Goal: Information Seeking & Learning: Learn about a topic

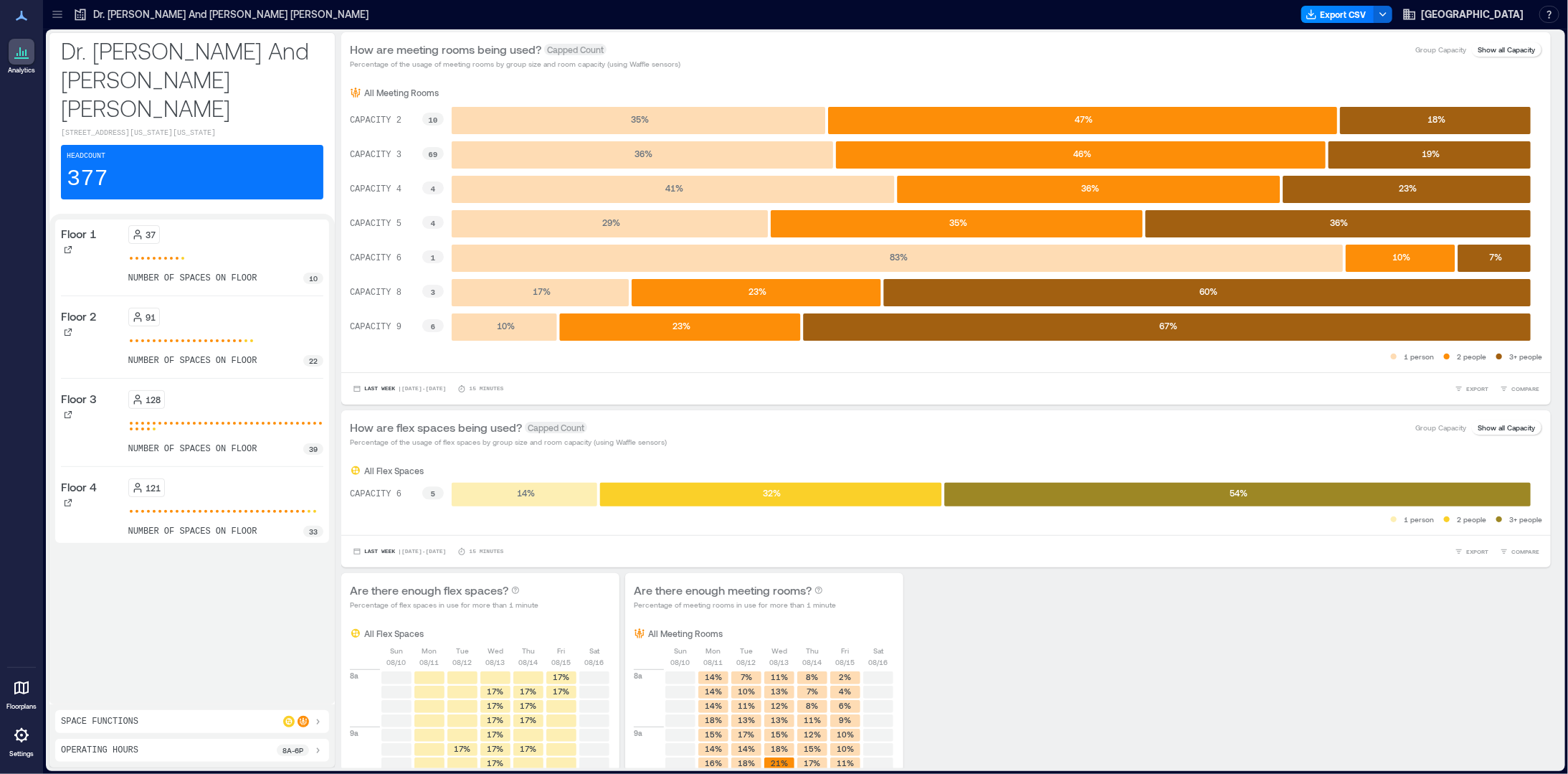
click at [55, 9] on icon at bounding box center [57, 15] width 15 height 15
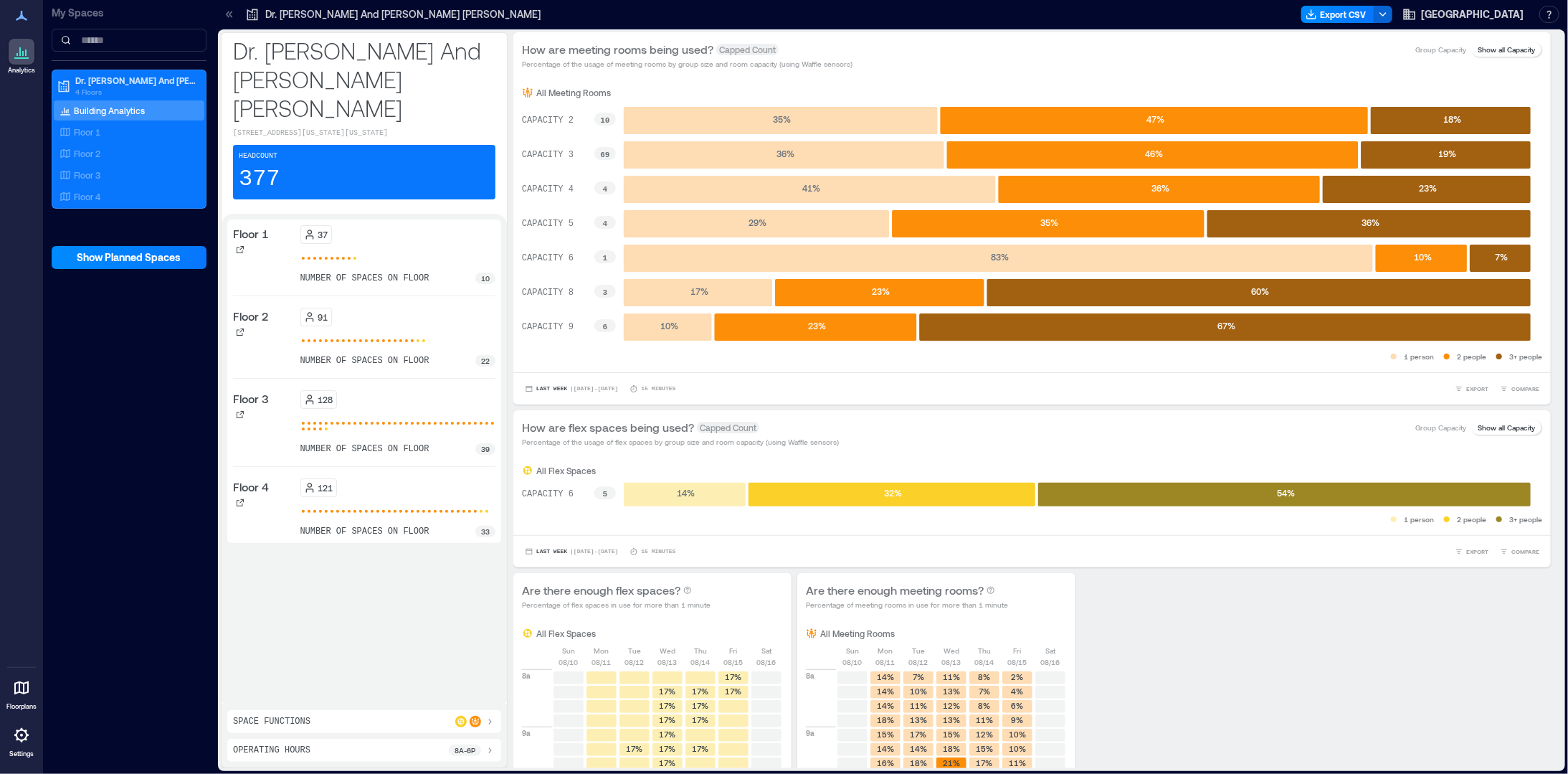
click at [231, 15] on icon at bounding box center [231, 14] width 4 height 6
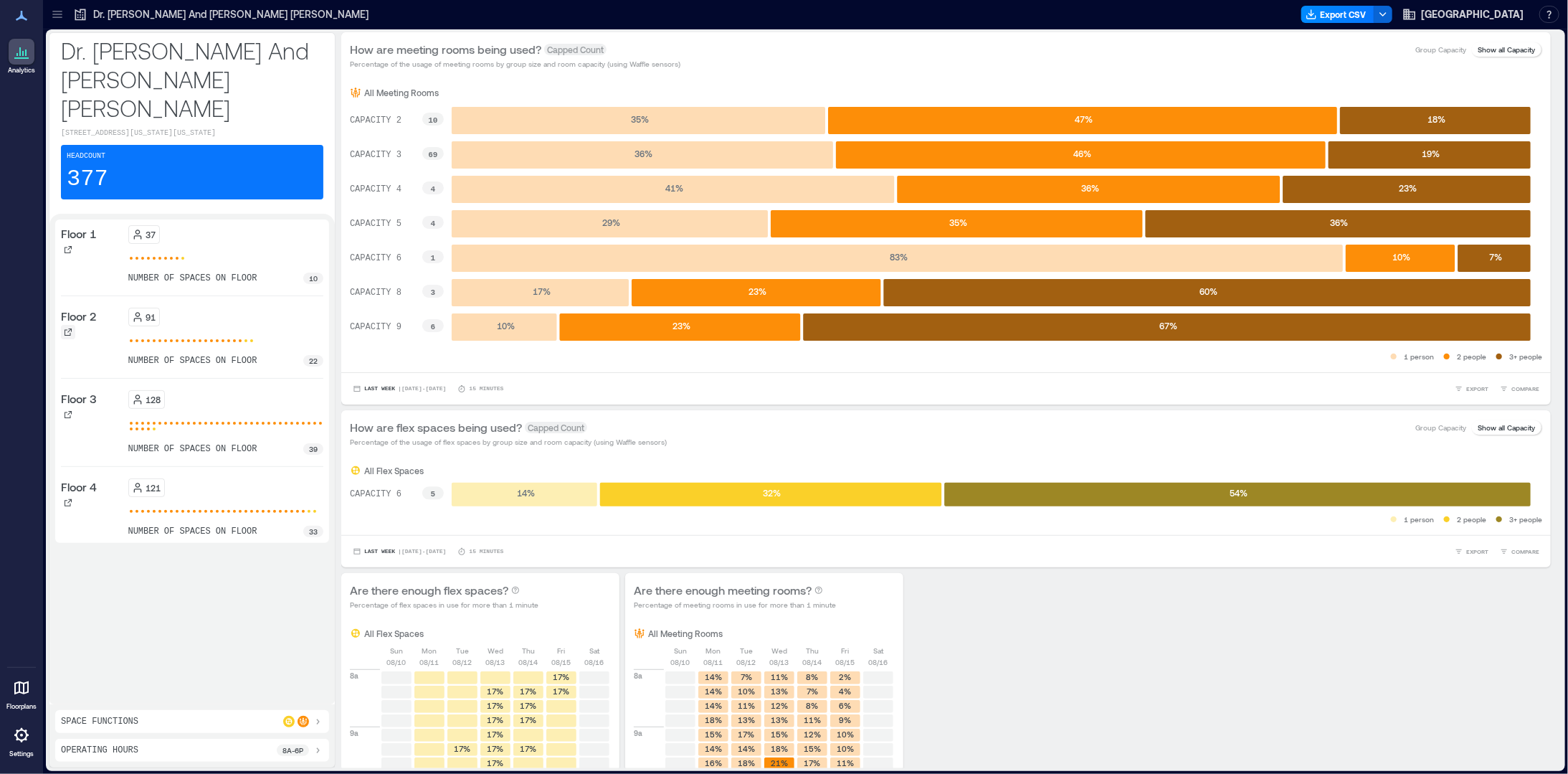
click at [64, 329] on icon at bounding box center [68, 332] width 7 height 7
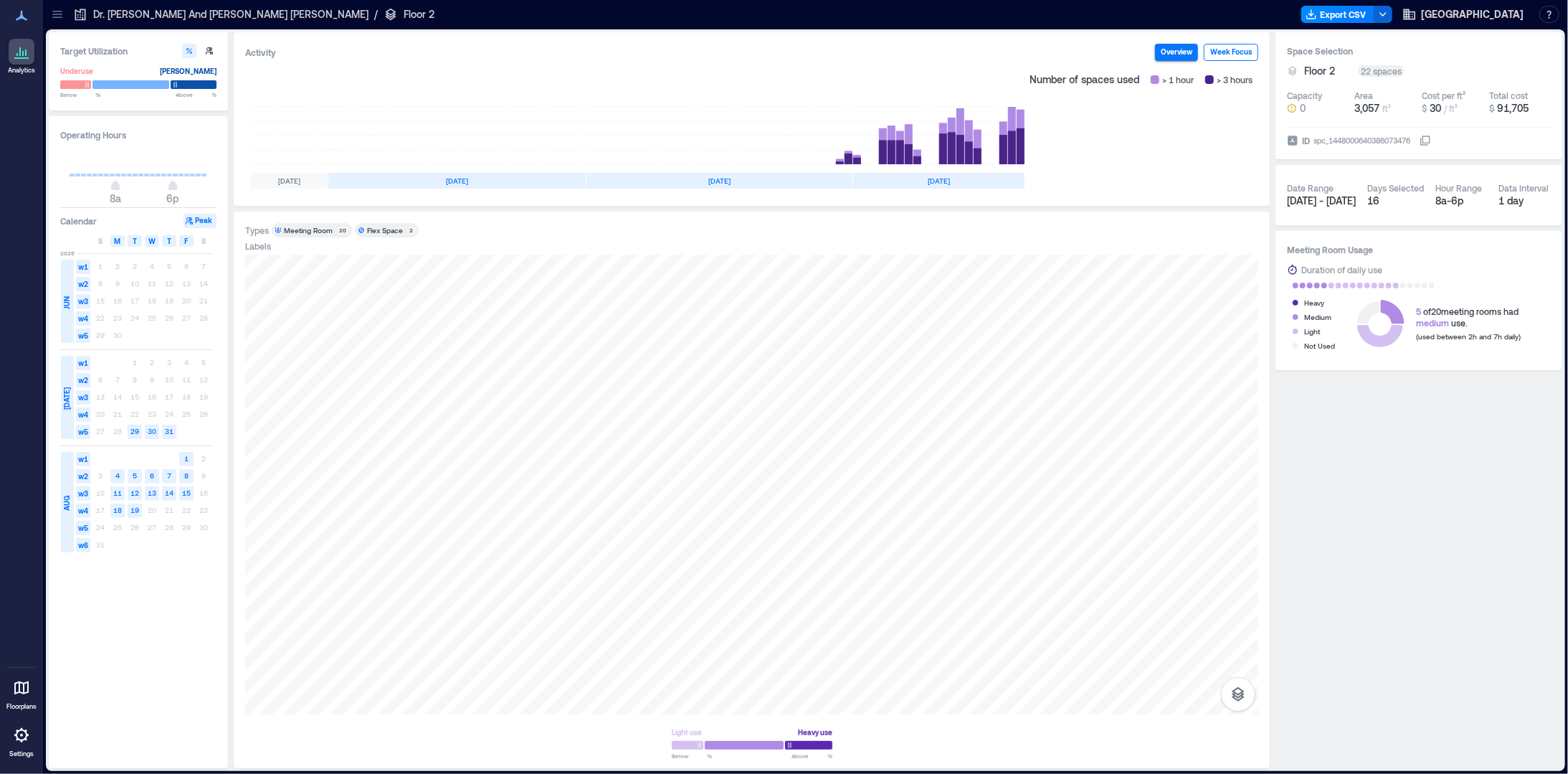
click at [1235, 55] on button "Week Focus" at bounding box center [1231, 52] width 54 height 17
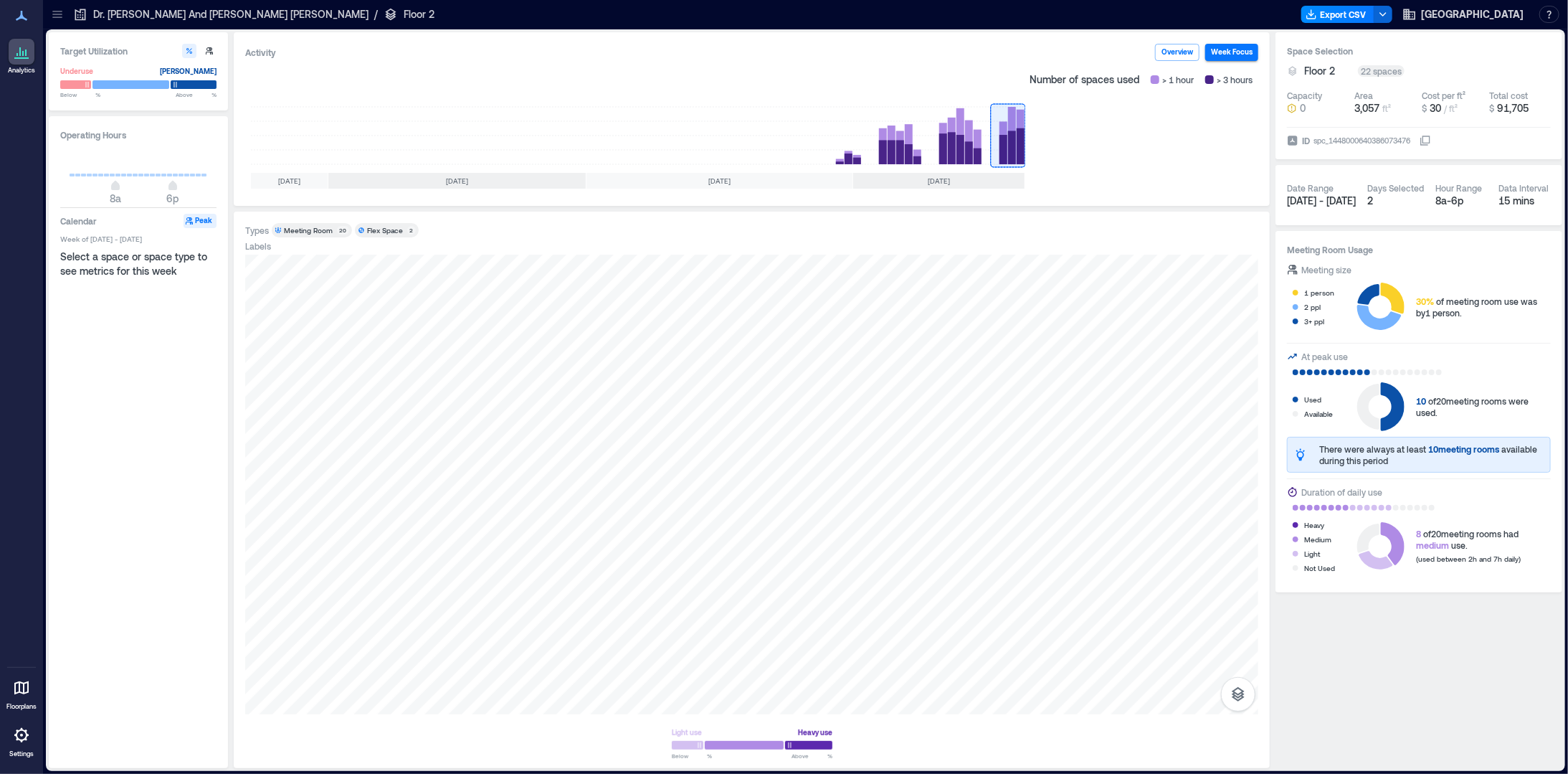
click at [61, 12] on icon at bounding box center [57, 12] width 9 height 2
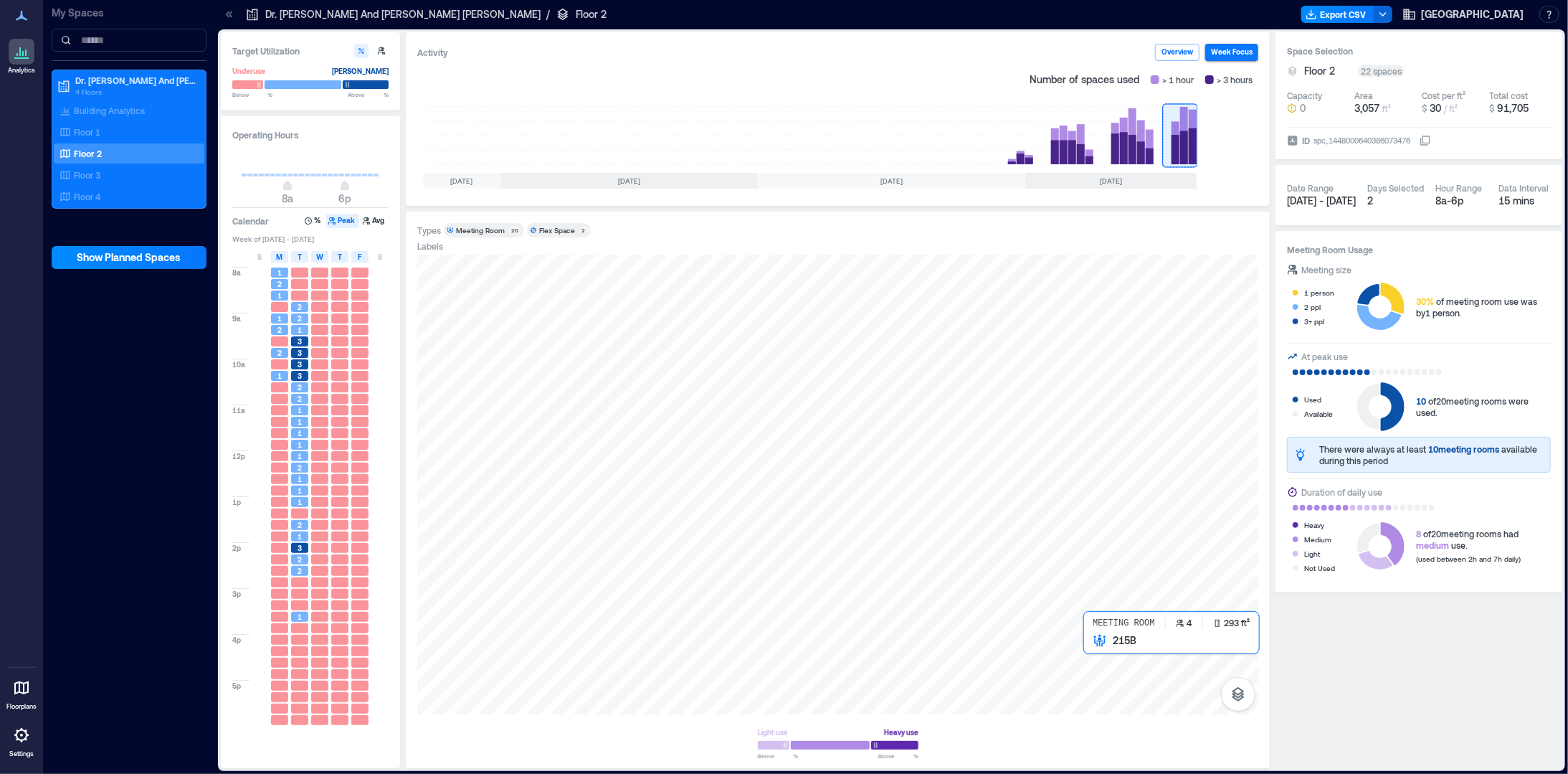
click at [1104, 658] on div at bounding box center [838, 484] width 842 height 460
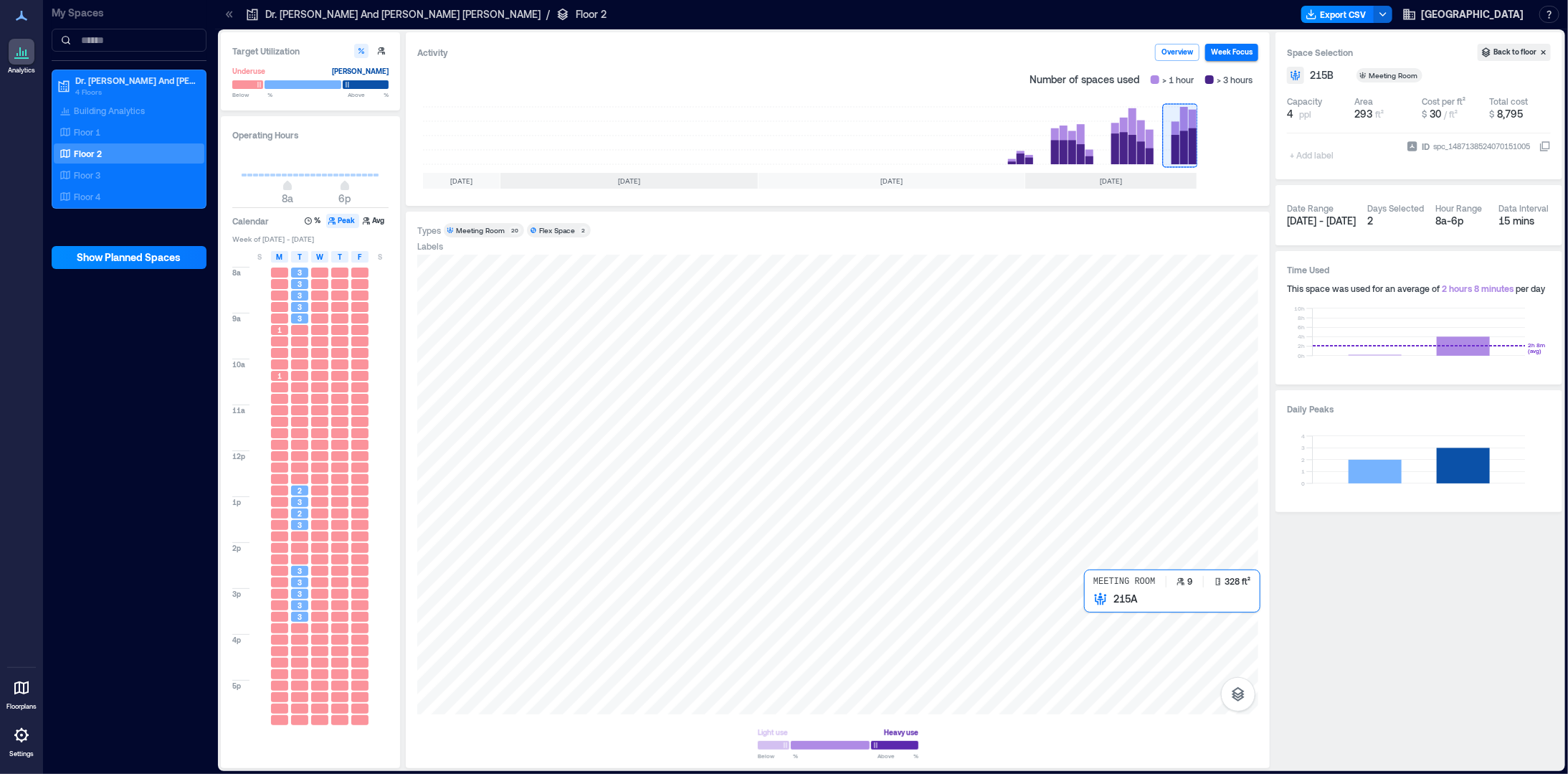
drag, startPoint x: 1113, startPoint y: 600, endPoint x: 1113, endPoint y: 622, distance: 22.0
click at [1113, 622] on div at bounding box center [838, 484] width 842 height 460
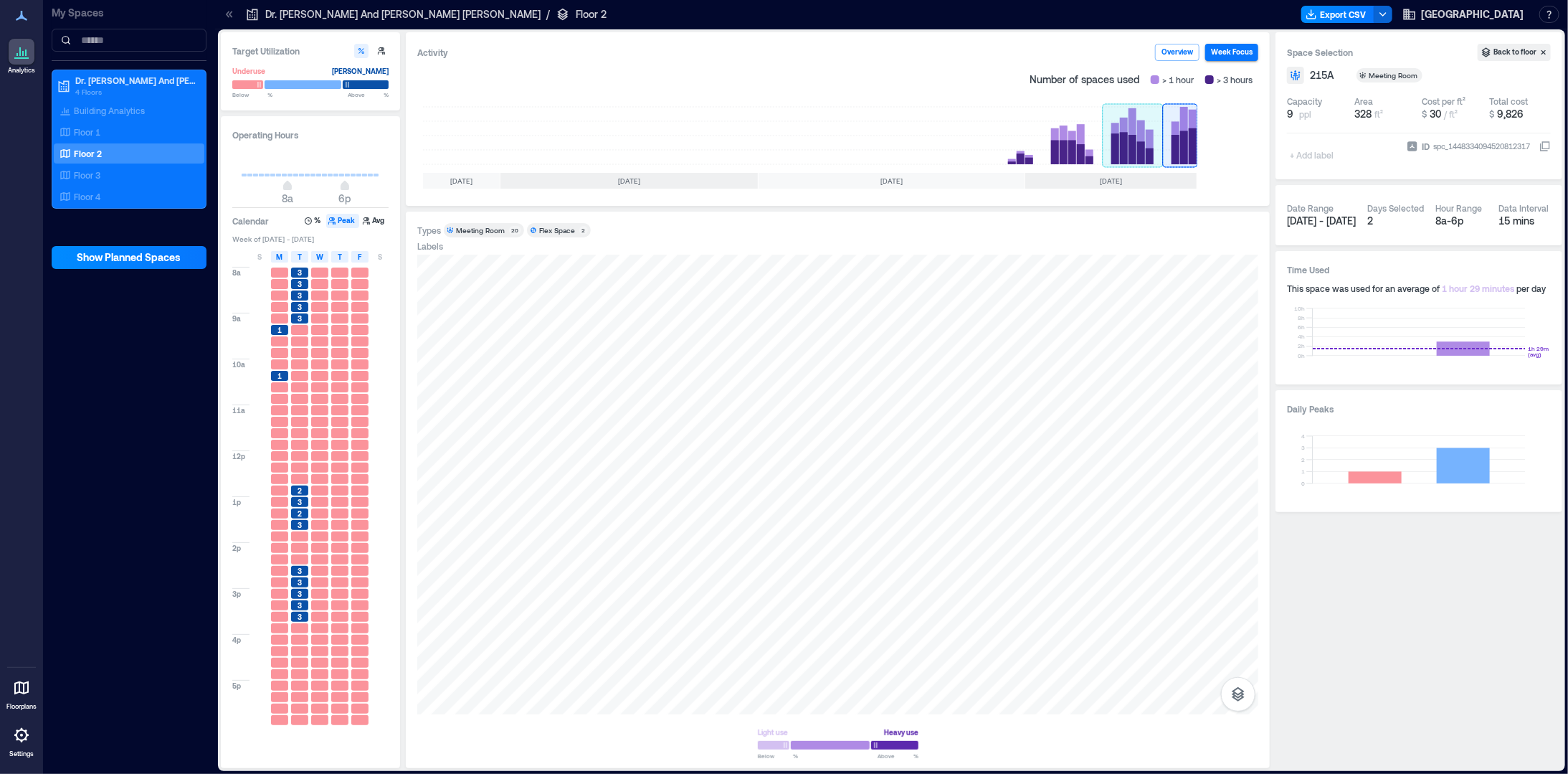
click at [1128, 134] on rect at bounding box center [1133, 135] width 60 height 57
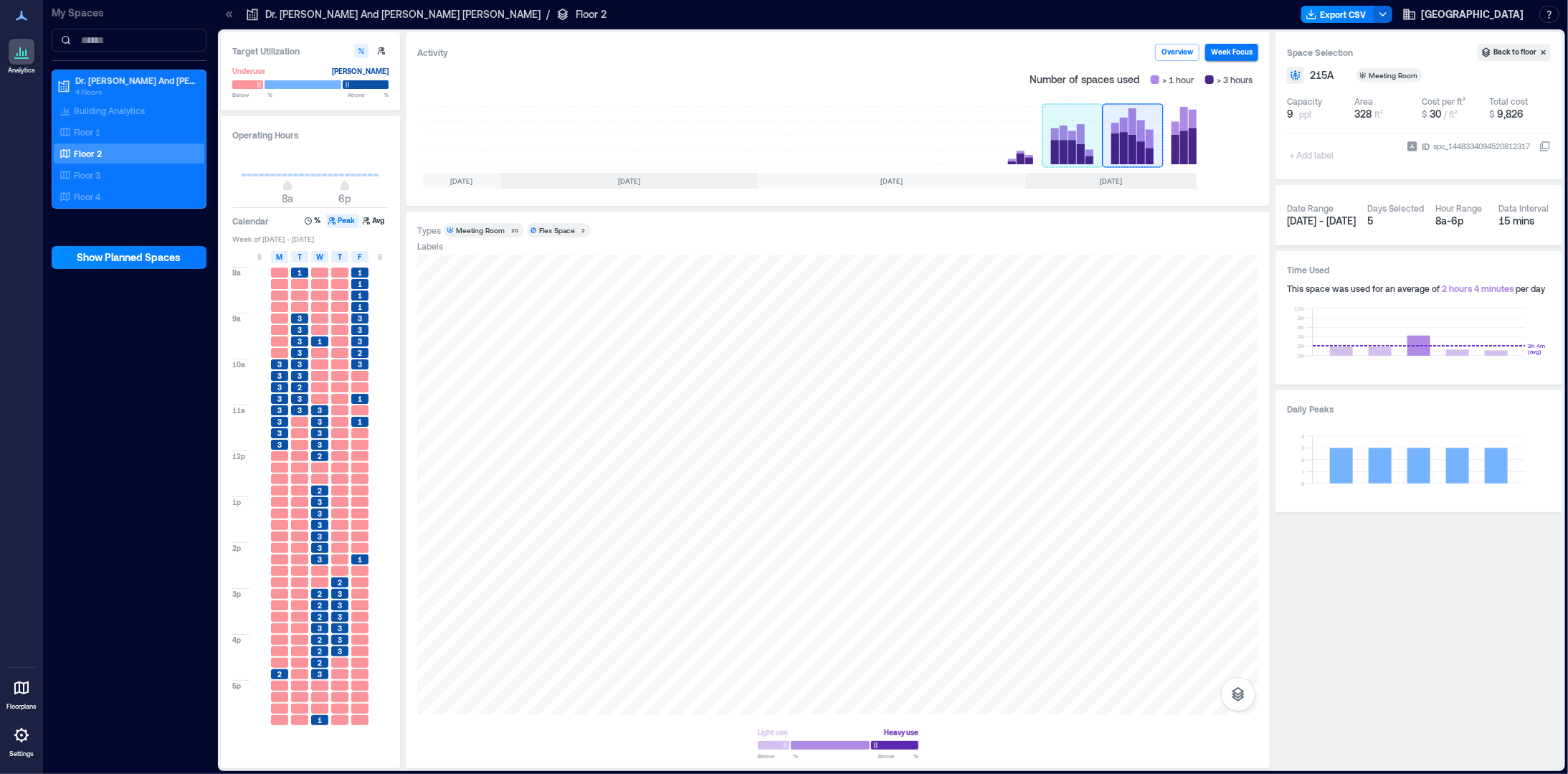
click at [1080, 152] on rect at bounding box center [1072, 135] width 60 height 57
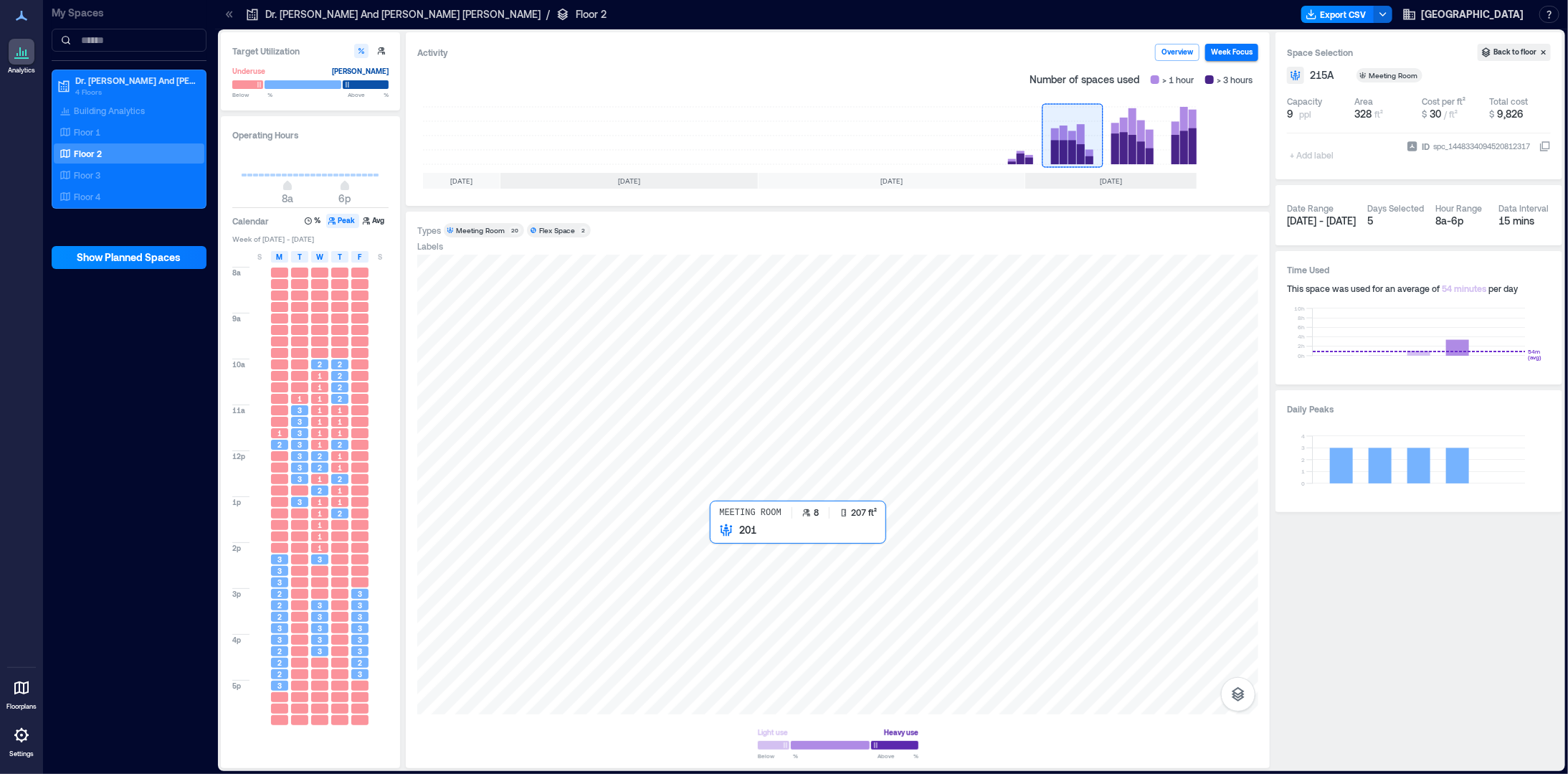
click at [729, 550] on div at bounding box center [838, 484] width 842 height 460
